Goal: Task Accomplishment & Management: Complete application form

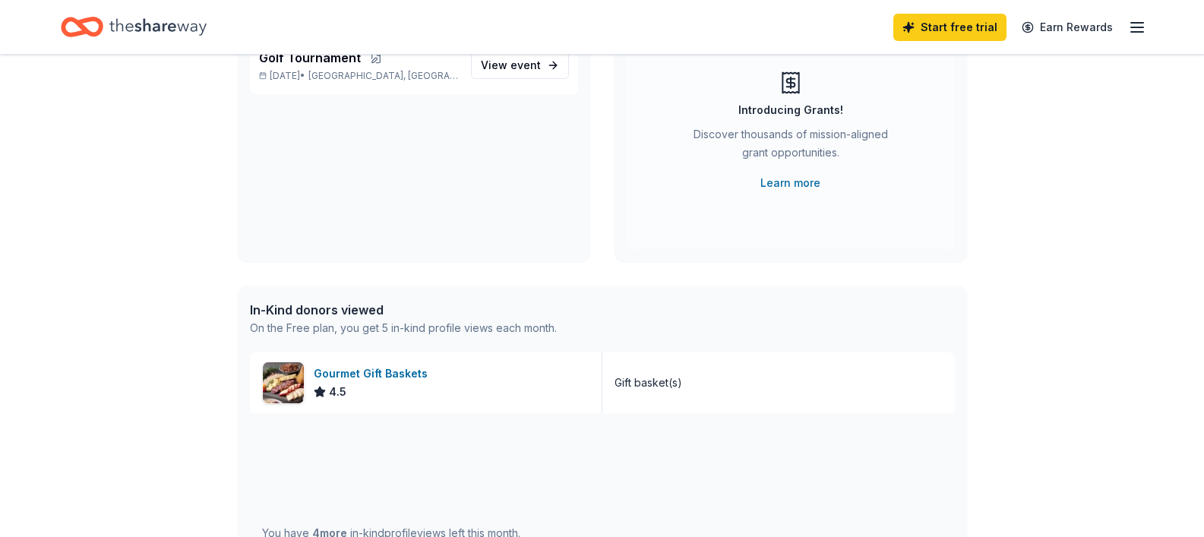
scroll to position [304, 0]
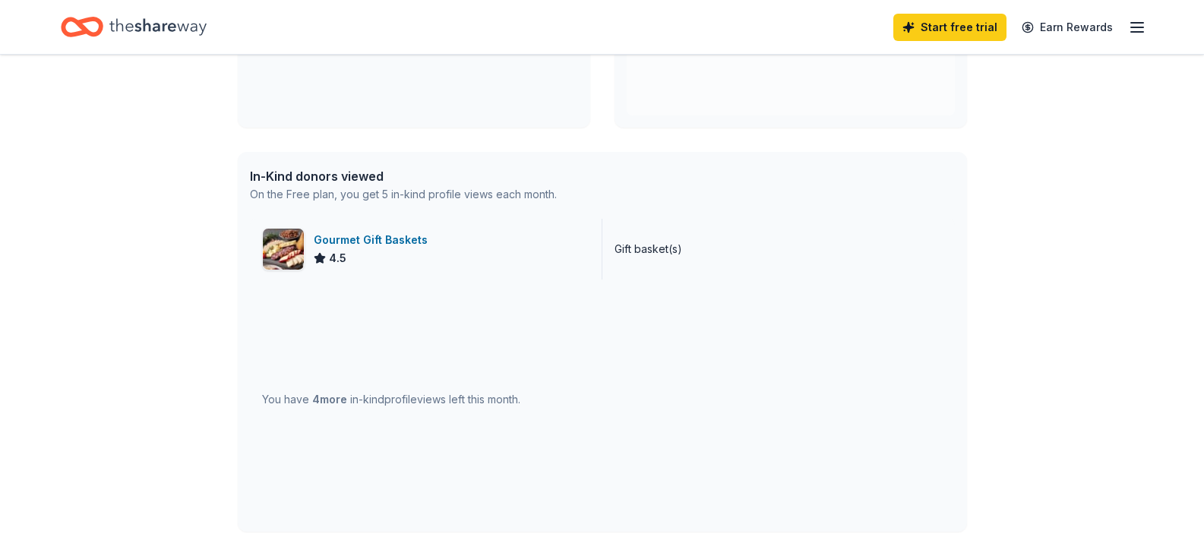
click at [391, 241] on div "Gourmet Gift Baskets" at bounding box center [374, 240] width 120 height 18
click at [1035, 223] on div "👋 Hi Jennie In-Kind Create new event Golf Tournament Aug 25, 2025 • Parkville, …" at bounding box center [602, 281] width 1204 height 1060
click at [1145, 29] on icon "button" at bounding box center [1137, 27] width 18 height 18
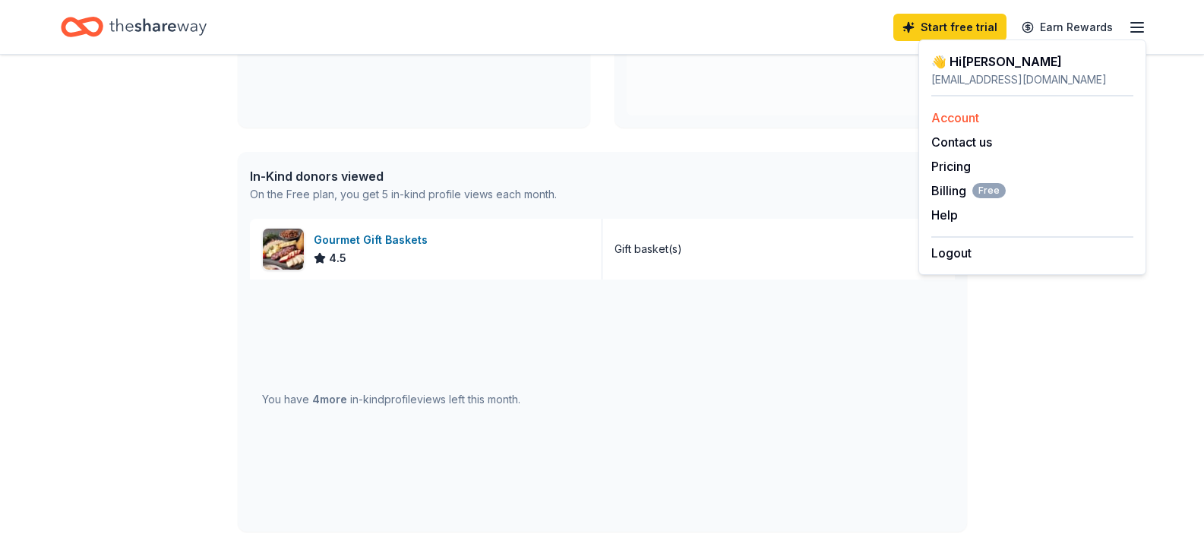
click at [972, 124] on link "Account" at bounding box center [955, 117] width 48 height 15
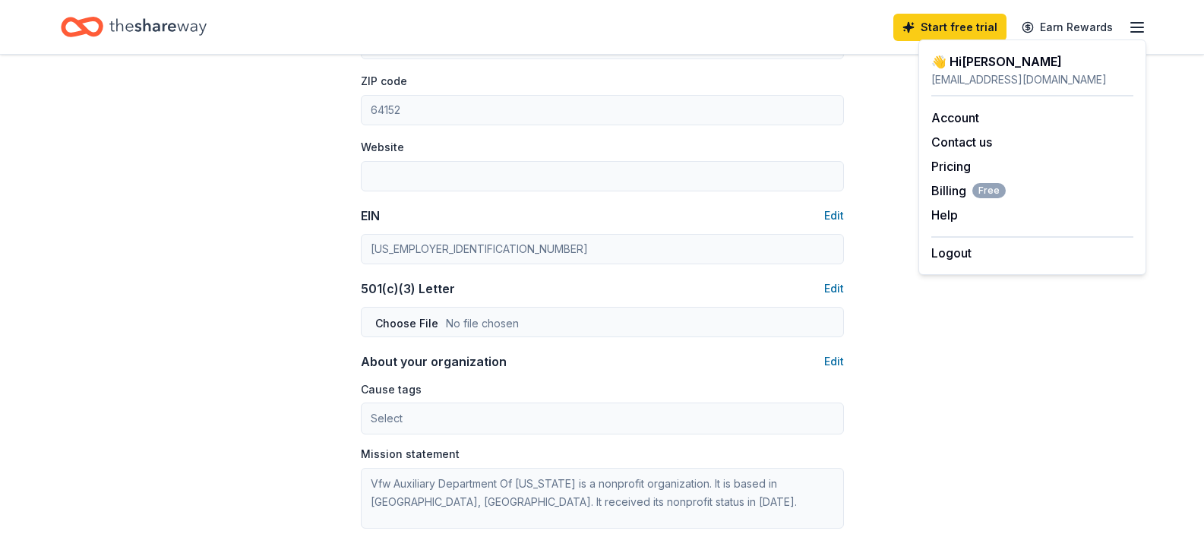
scroll to position [983, 0]
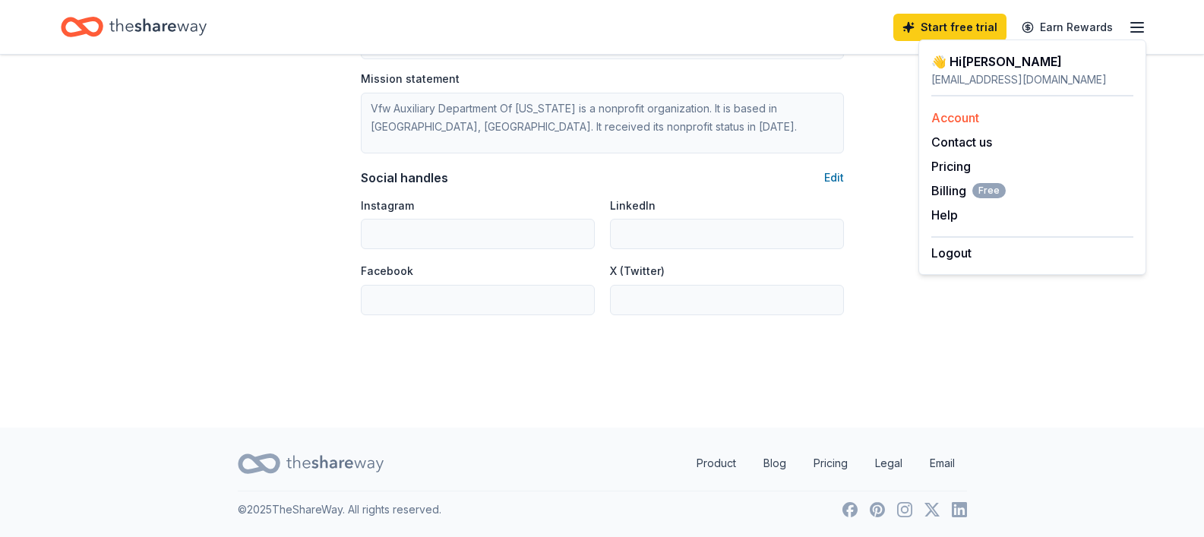
click at [971, 112] on link "Account" at bounding box center [955, 117] width 48 height 15
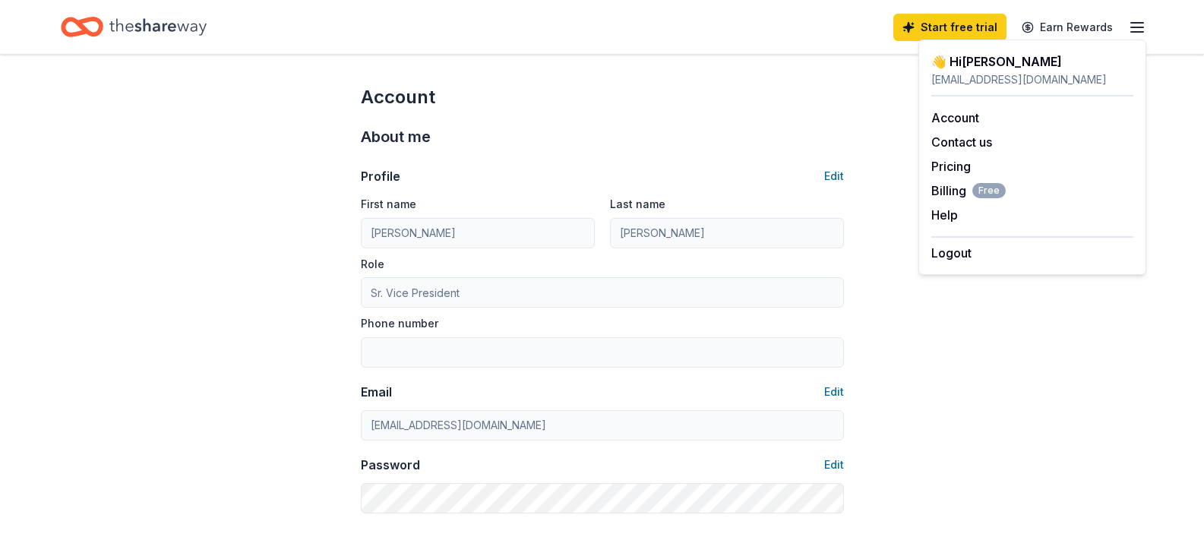
click at [158, 18] on icon "Home" at bounding box center [157, 26] width 97 height 31
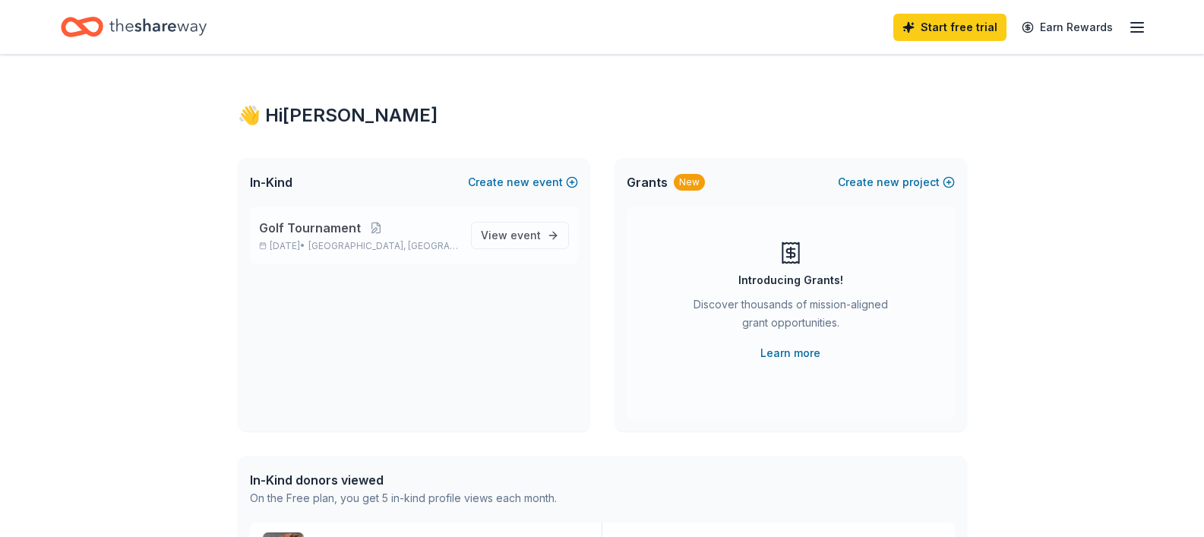
click at [339, 228] on span "Golf Tournament" at bounding box center [310, 228] width 102 height 18
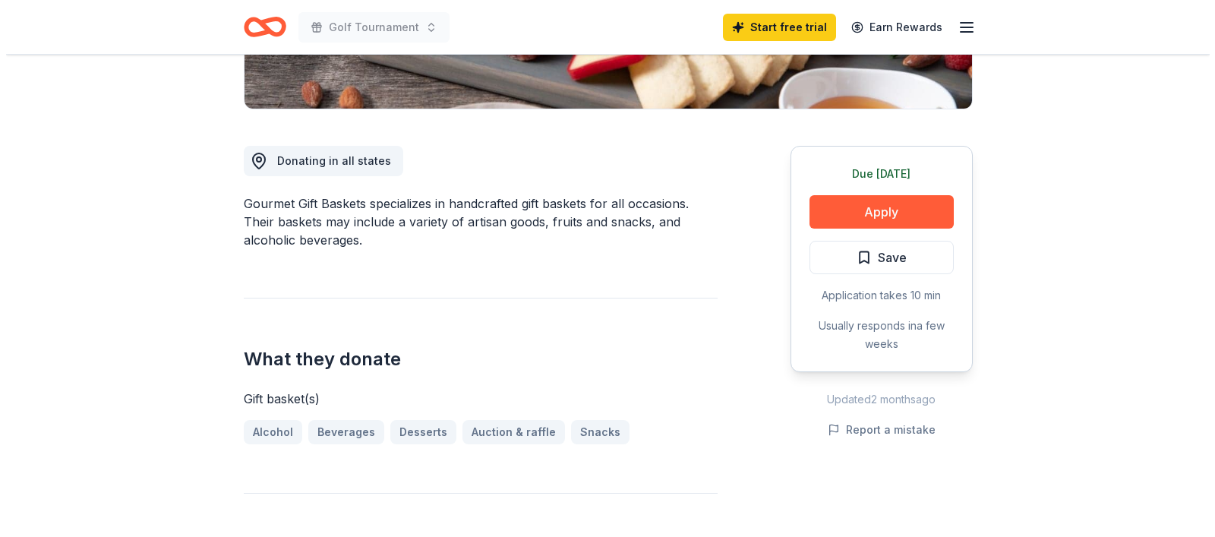
scroll to position [380, 0]
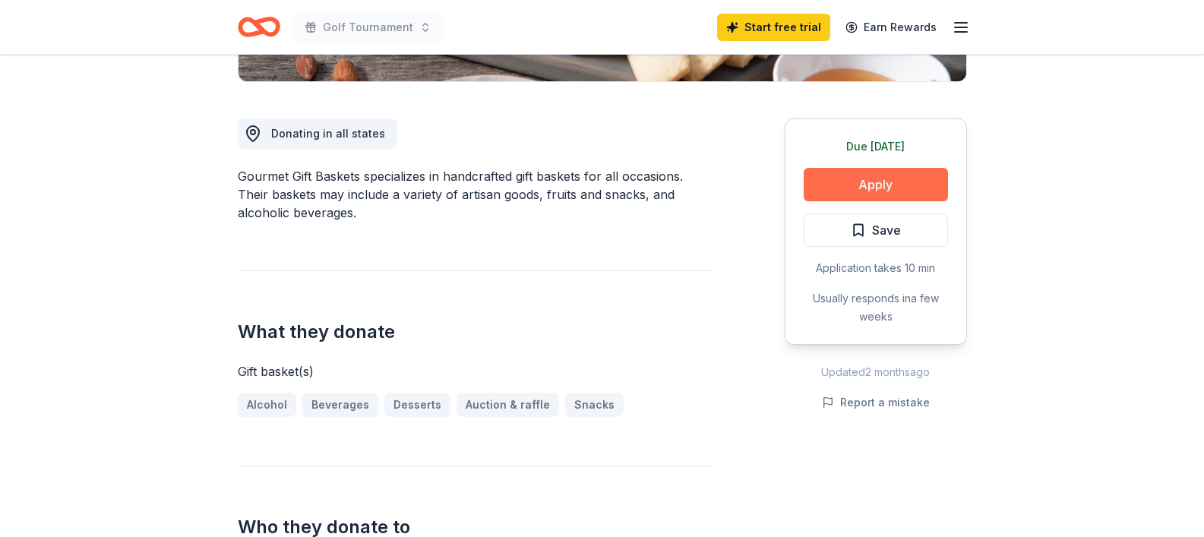
click at [886, 191] on button "Apply" at bounding box center [876, 184] width 144 height 33
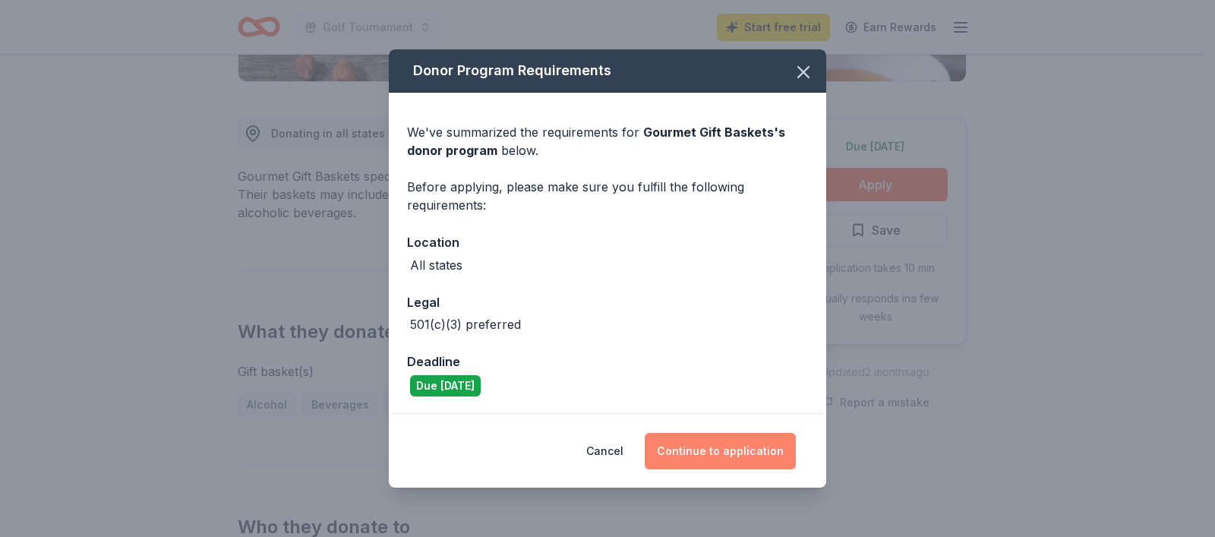
click at [709, 457] on button "Continue to application" at bounding box center [720, 451] width 151 height 36
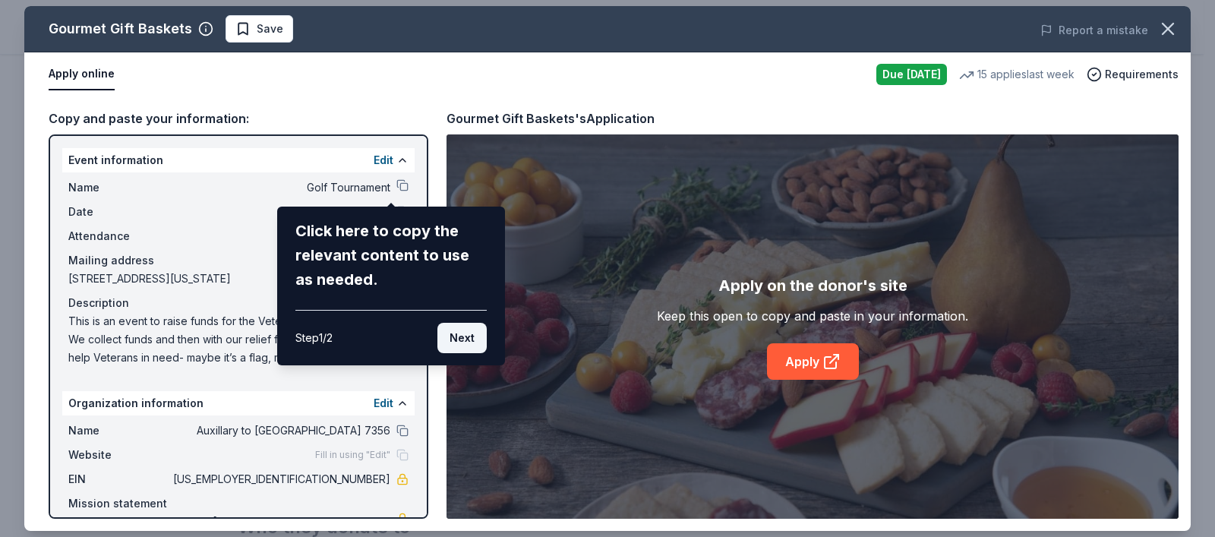
click at [470, 341] on button "Next" at bounding box center [462, 338] width 49 height 30
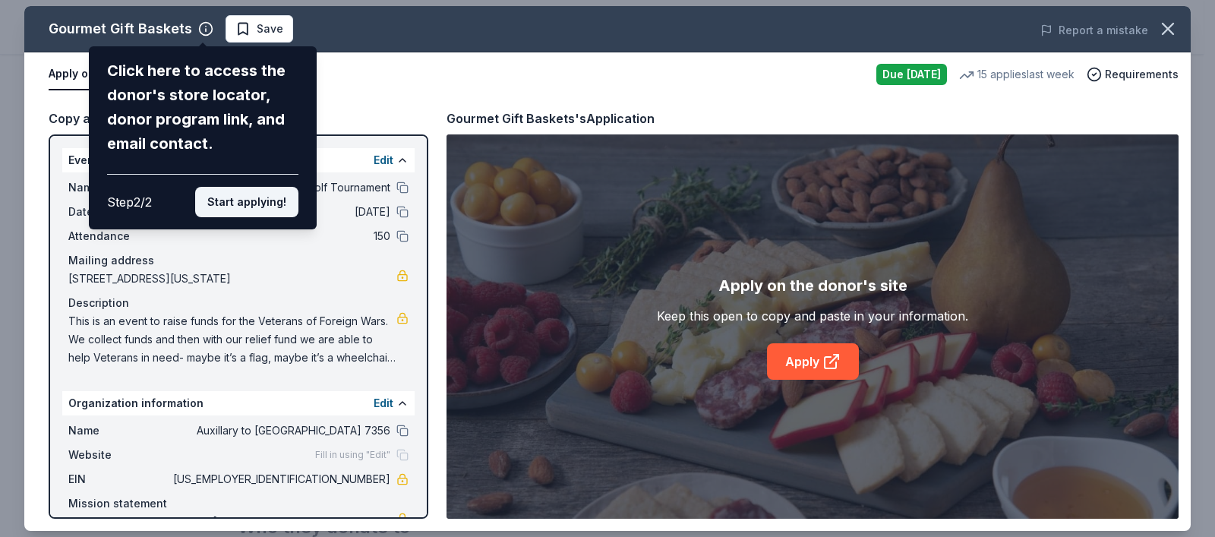
click at [242, 199] on button "Start applying!" at bounding box center [246, 202] width 103 height 30
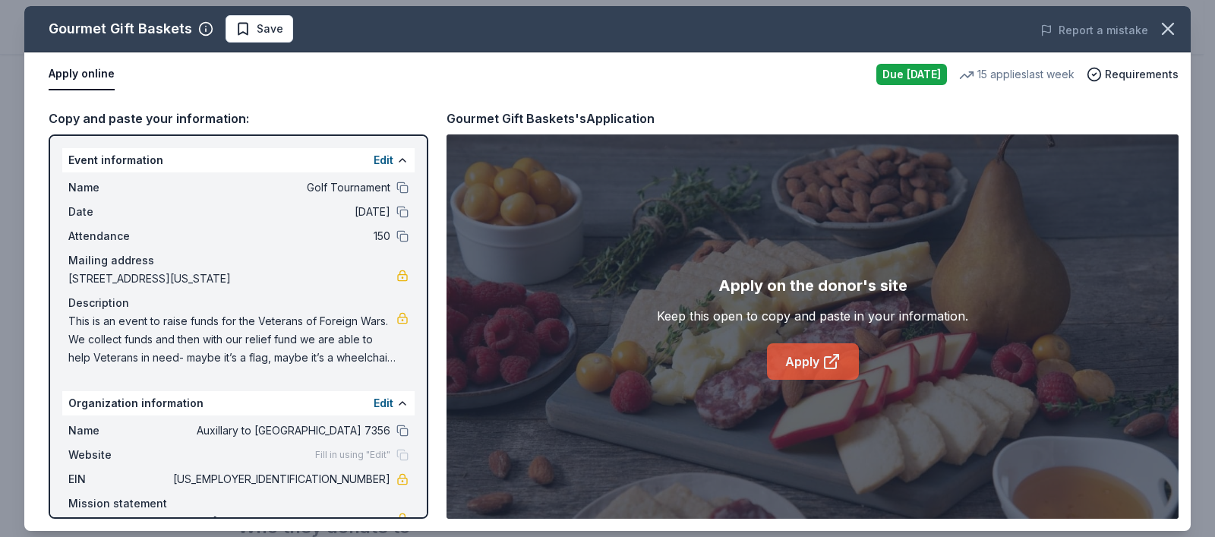
click at [829, 367] on icon at bounding box center [832, 361] width 18 height 18
